Goal: Transaction & Acquisition: Purchase product/service

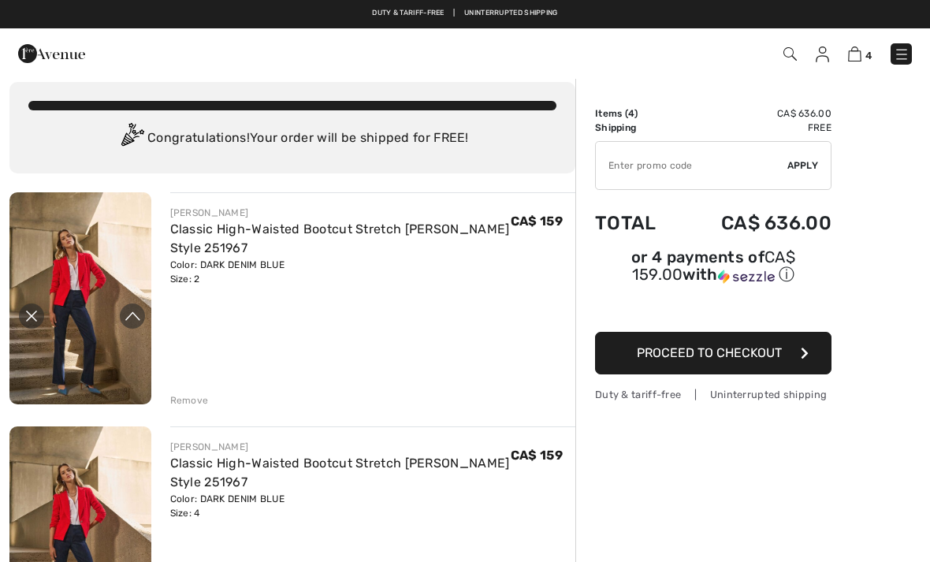
scroll to position [42, 0]
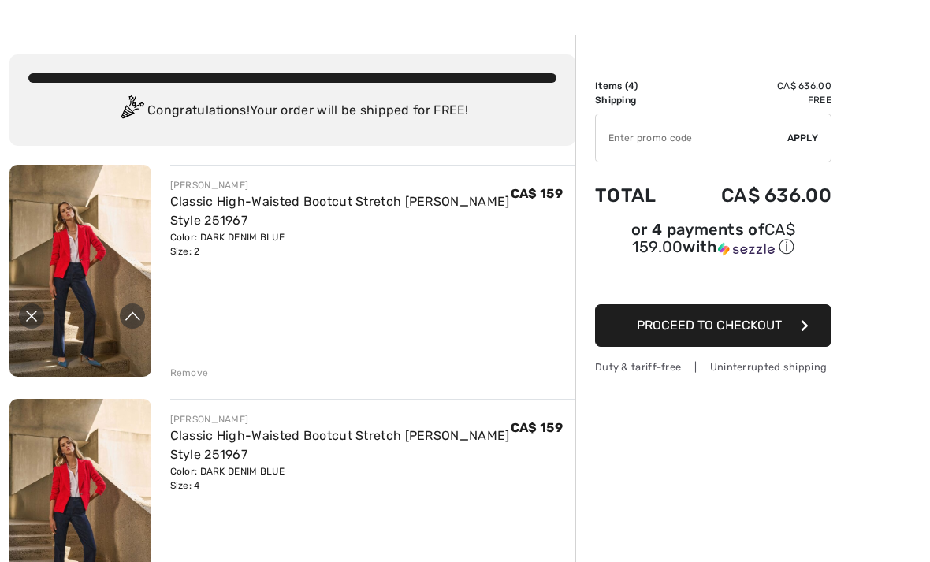
click at [183, 369] on div "Remove" at bounding box center [189, 373] width 39 height 14
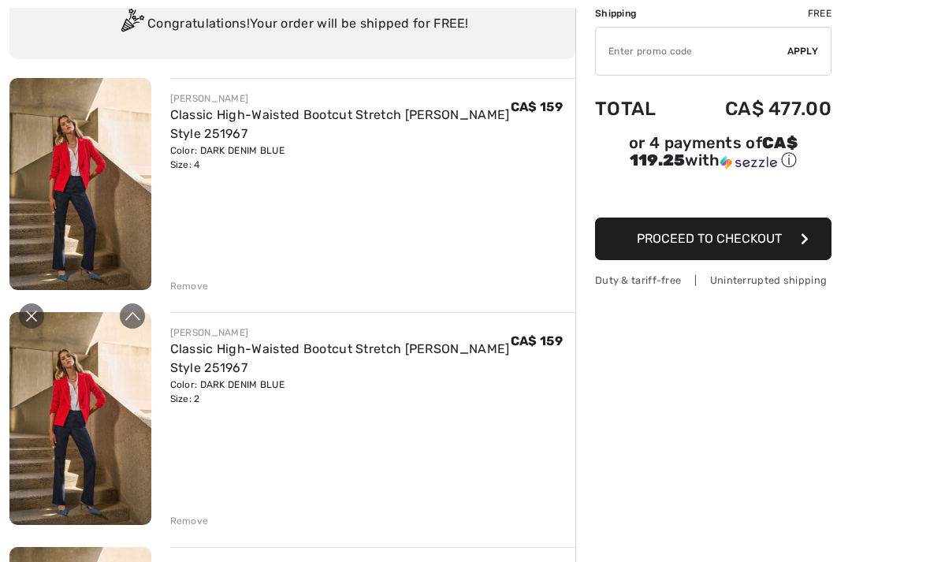
scroll to position [133, 0]
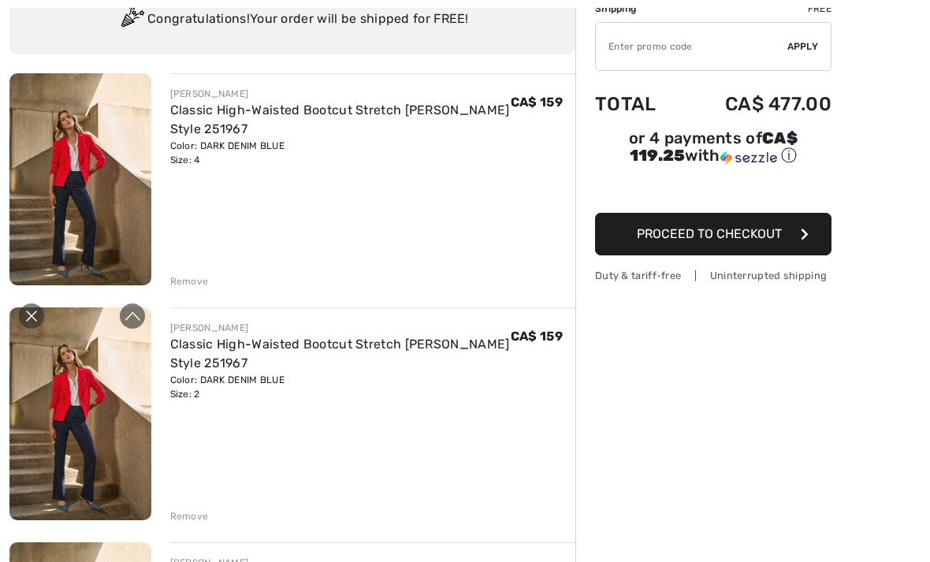
click at [186, 509] on div "Remove" at bounding box center [189, 516] width 39 height 14
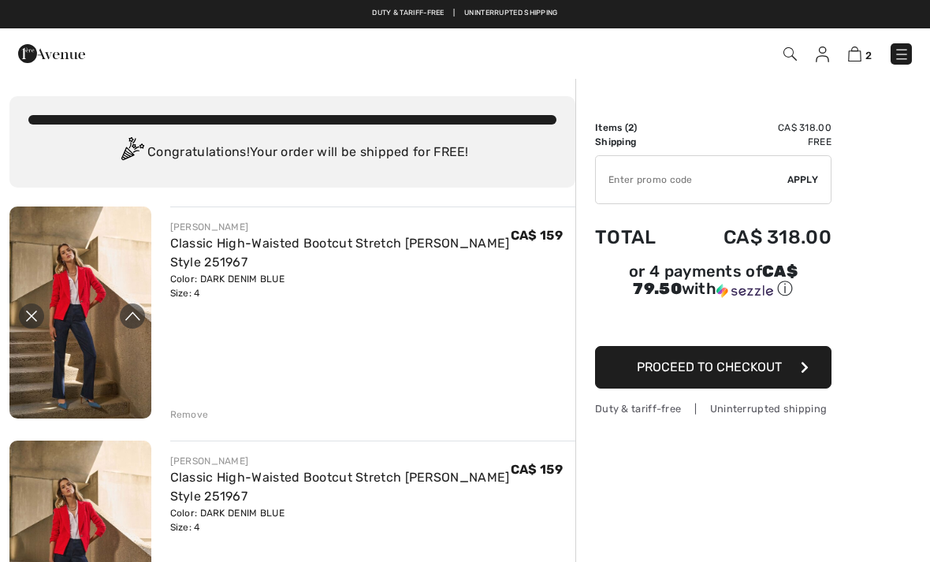
scroll to position [-2, 0]
click at [125, 315] on icon "Expand to full player view" at bounding box center [133, 316] width 16 height 16
click at [32, 316] on icon "Close live curation" at bounding box center [31, 316] width 11 height 11
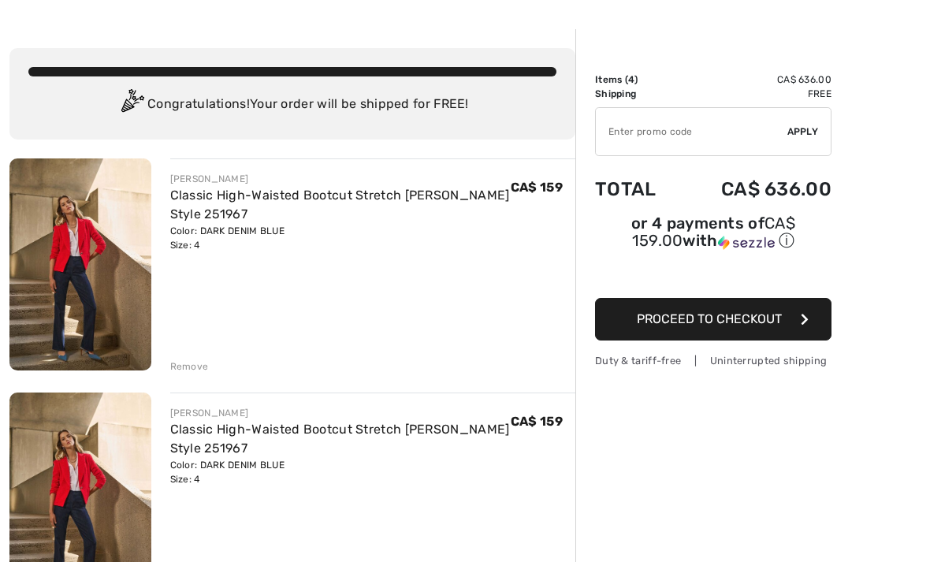
scroll to position [46, 0]
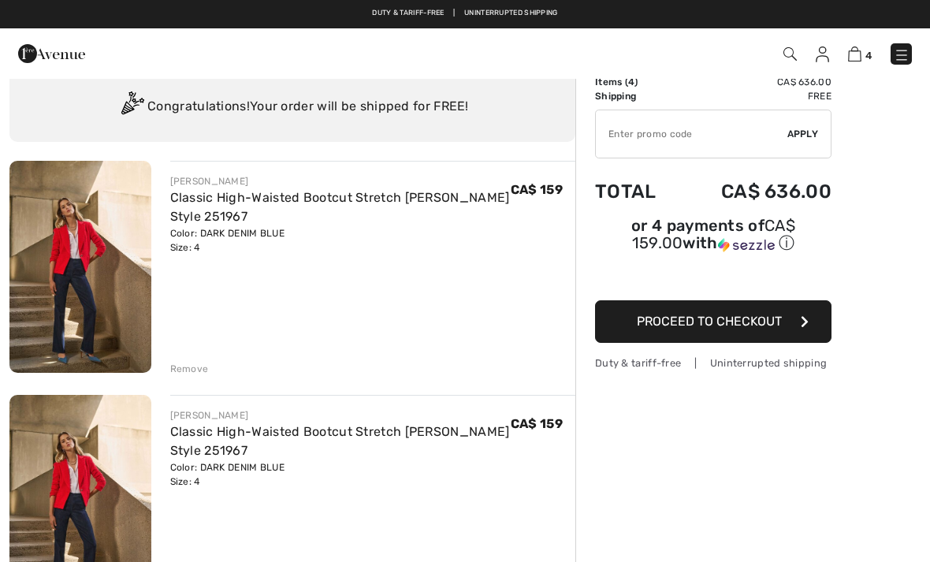
click at [181, 244] on div "Color: DARK DENIM BLUE Size: 4" at bounding box center [340, 240] width 341 height 28
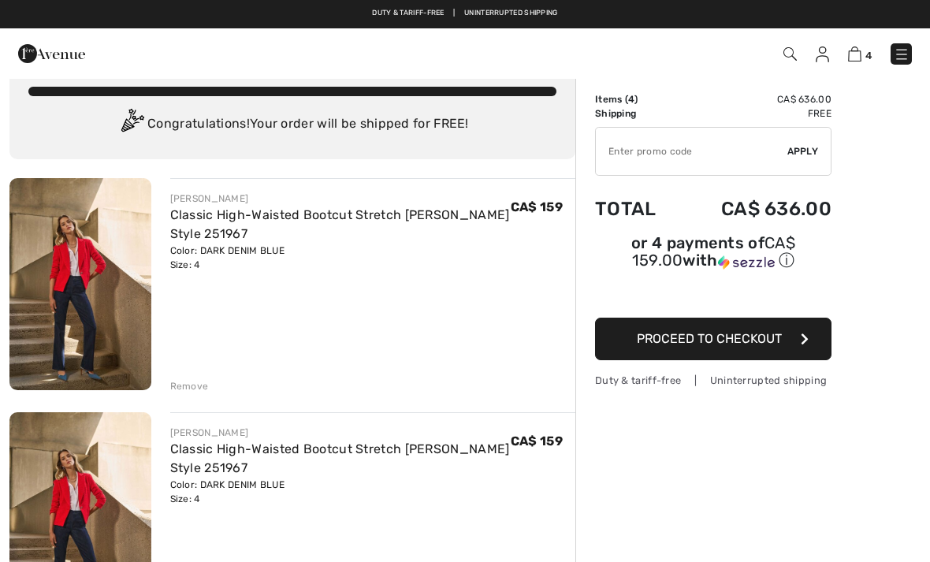
scroll to position [13, 0]
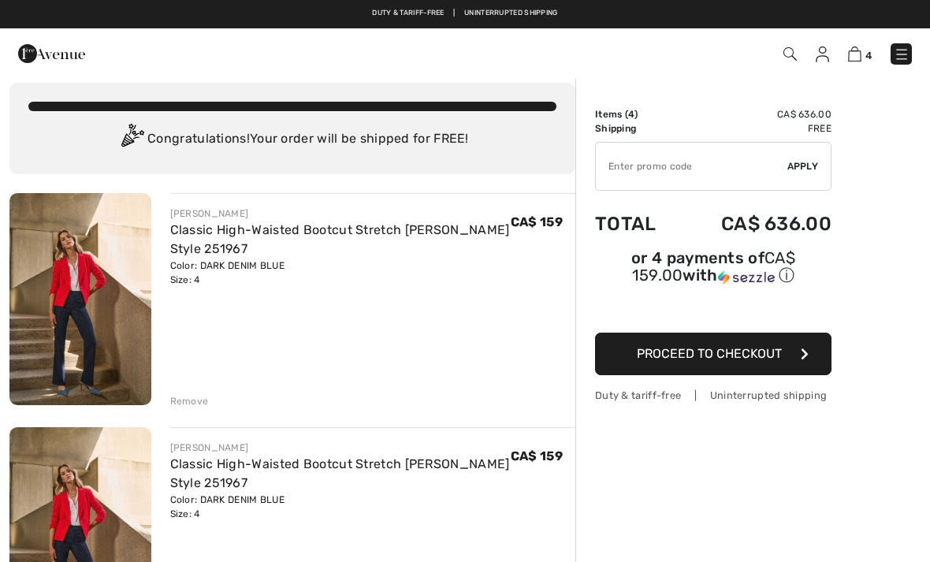
click at [177, 281] on div "Color: DARK DENIM BLUE Size: 4" at bounding box center [340, 273] width 341 height 28
click at [169, 289] on div "[PERSON_NAME] Classic High-Waisted Bootcut Stretch [PERSON_NAME] Style 251967 C…" at bounding box center [363, 300] width 425 height 215
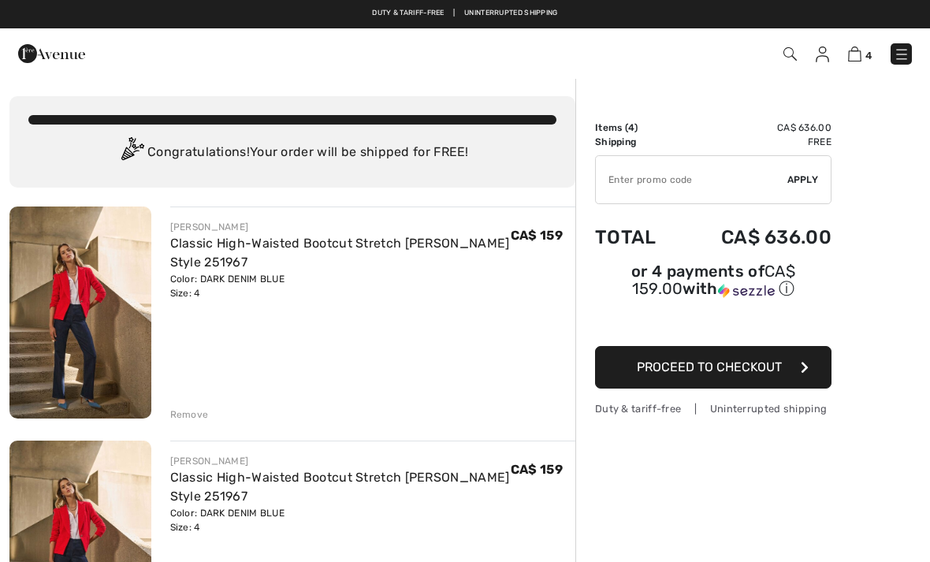
scroll to position [0, 0]
click at [76, 318] on img at bounding box center [80, 313] width 142 height 212
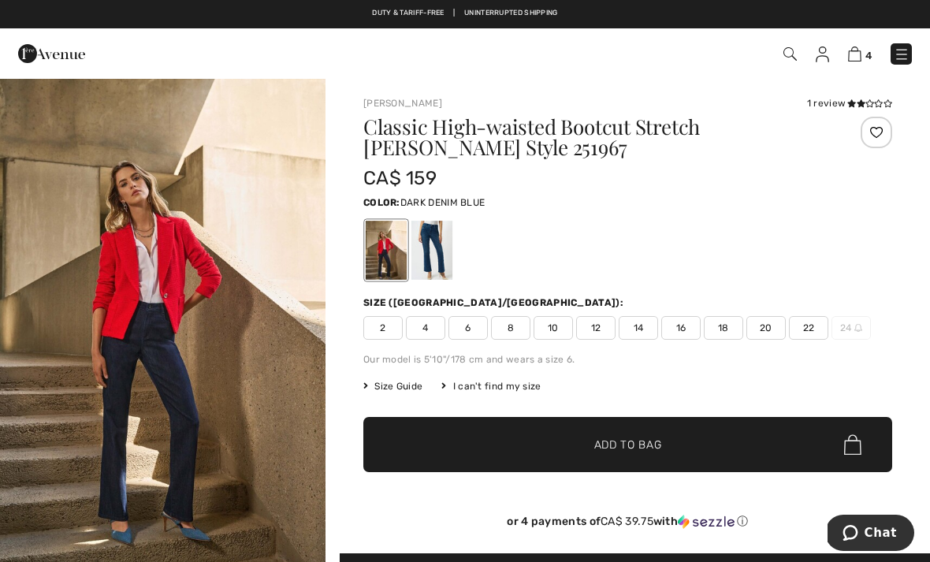
click at [385, 330] on span "2" at bounding box center [382, 328] width 39 height 24
click at [646, 442] on span "Add to Bag" at bounding box center [628, 445] width 68 height 17
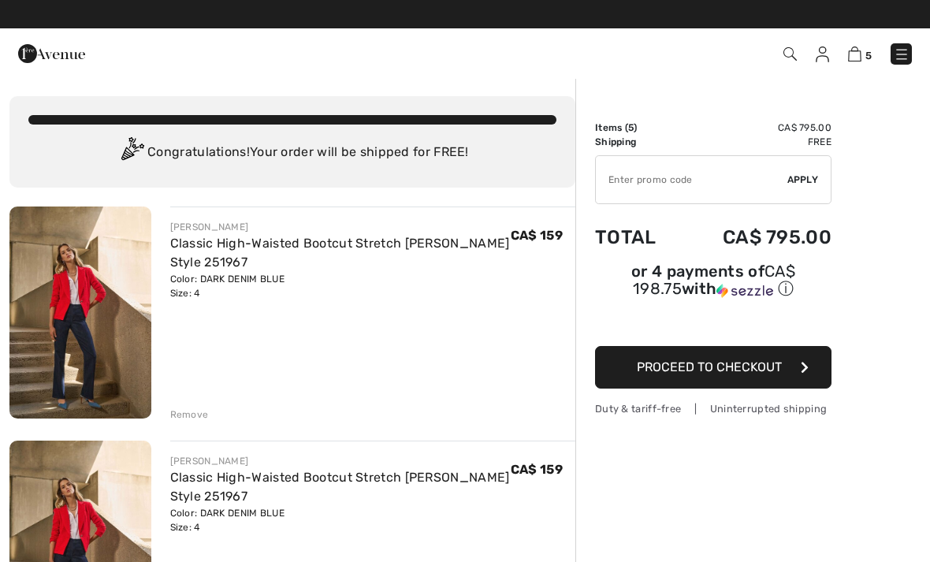
click at [860, 53] on img at bounding box center [854, 54] width 13 height 15
